Goal: Information Seeking & Learning: Check status

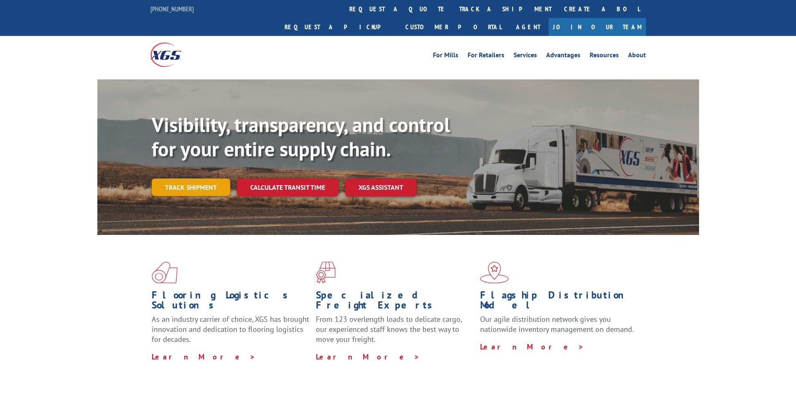
click at [179, 179] on link "Track shipment" at bounding box center [191, 188] width 79 height 18
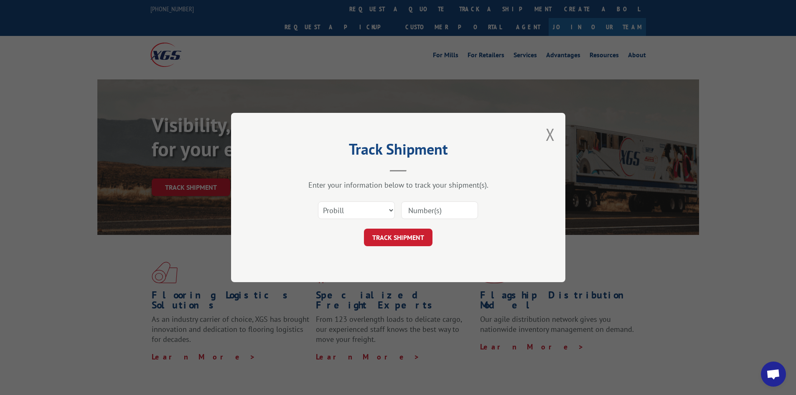
paste input "2849951"
type input "2849951"
click at [408, 232] on button "TRACK SHIPMENT" at bounding box center [398, 238] width 69 height 18
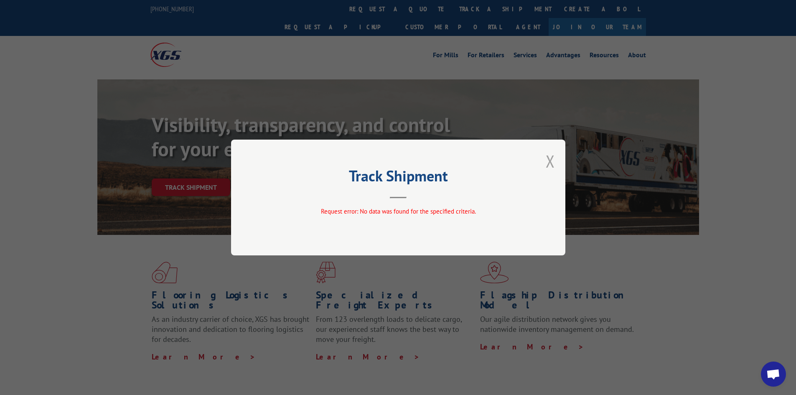
click at [547, 161] on button "Close modal" at bounding box center [550, 161] width 9 height 22
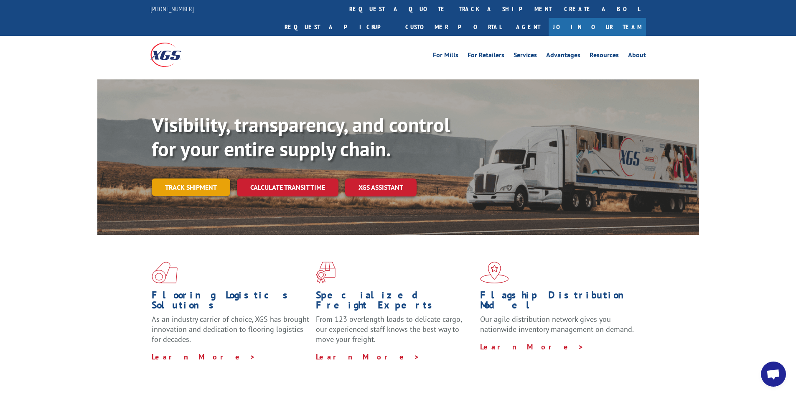
click at [199, 179] on link "Track shipment" at bounding box center [191, 188] width 79 height 18
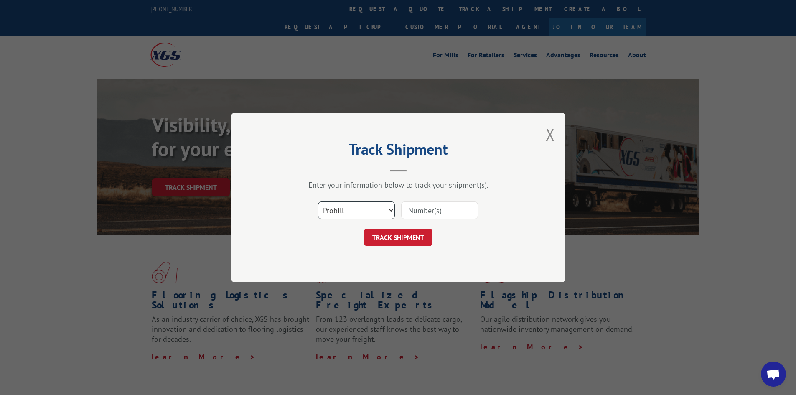
click at [355, 212] on select "Select category... Probill BOL PO" at bounding box center [356, 211] width 77 height 18
select select "bol"
click at [318, 202] on select "Select category... Probill BOL PO" at bounding box center [356, 211] width 77 height 18
click at [428, 214] on input at bounding box center [439, 211] width 77 height 18
paste input "2849951"
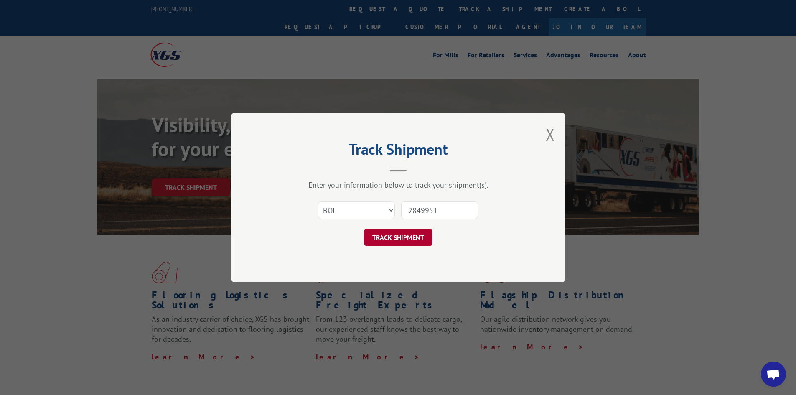
type input "2849951"
click at [400, 241] on button "TRACK SHIPMENT" at bounding box center [398, 238] width 69 height 18
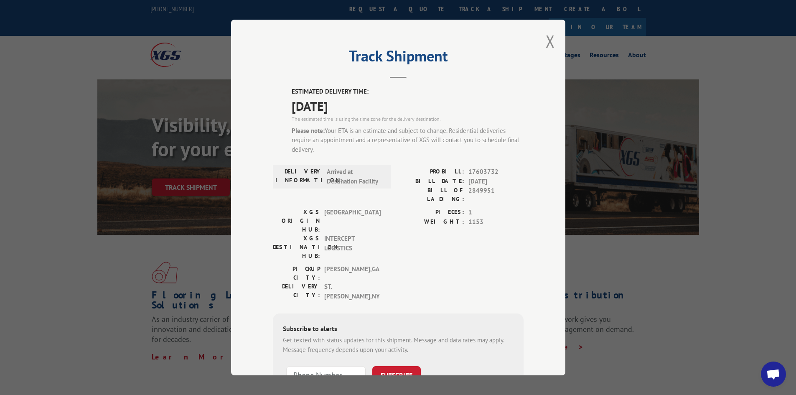
drag, startPoint x: 308, startPoint y: 98, endPoint x: 383, endPoint y: 113, distance: 76.8
click at [381, 113] on div "ESTIMATED DELIVERY TIME: [DATE] The estimated time is using the time zone for t…" at bounding box center [408, 124] width 232 height 74
